Goal: Navigation & Orientation: Find specific page/section

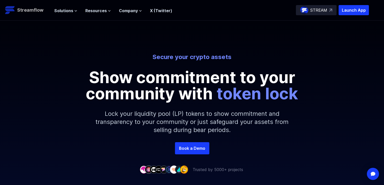
click at [13, 8] on img at bounding box center [10, 10] width 10 height 10
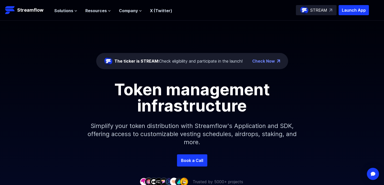
click at [73, 8] on button "Solutions" at bounding box center [65, 11] width 23 height 6
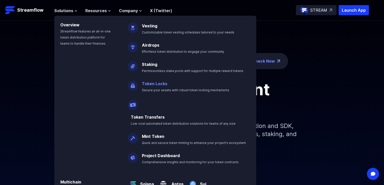
click at [154, 84] on link "Token Locks" at bounding box center [155, 83] width 26 height 5
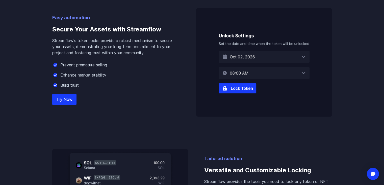
scroll to position [325, 0]
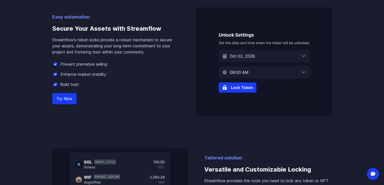
click at [247, 89] on img at bounding box center [264, 61] width 136 height 108
click at [63, 98] on link "Try Now" at bounding box center [64, 98] width 24 height 11
